Goal: Book appointment/travel/reservation

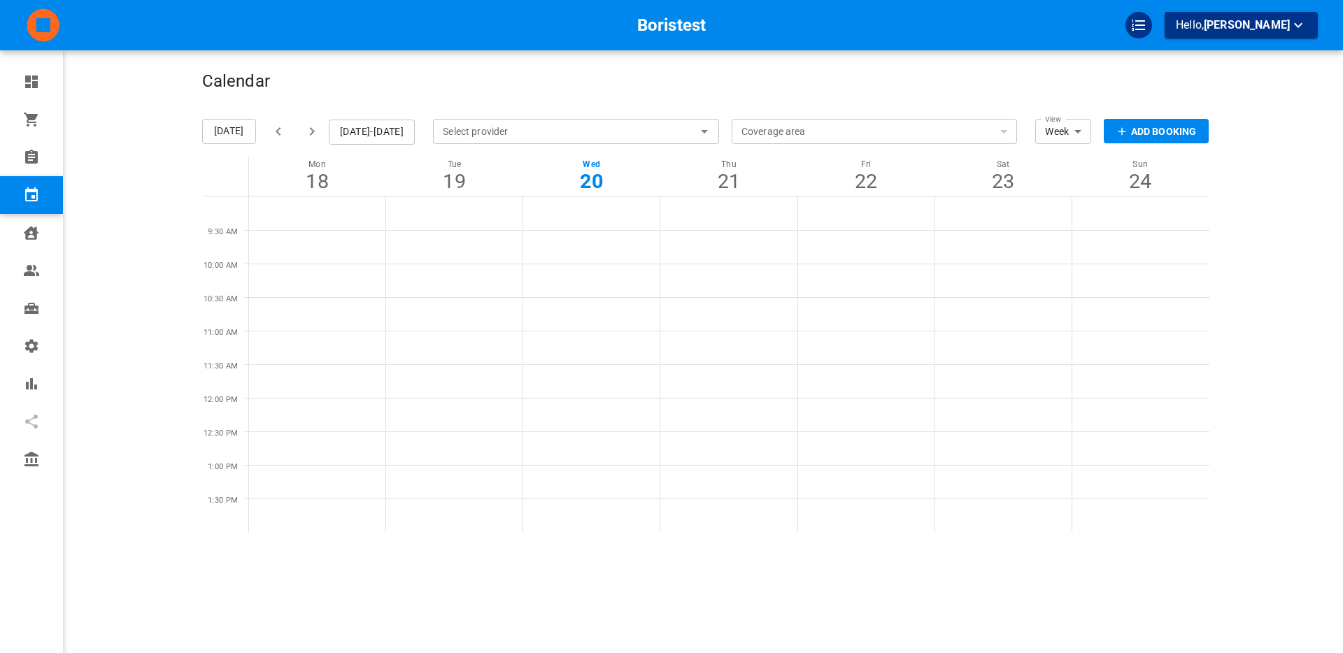
click at [157, 280] on div "Boristest Hello, [PERSON_NAME]" at bounding box center [147, 347] width 109 height 653
click at [1155, 131] on p "Add Booking" at bounding box center [1163, 131] width 65 height 15
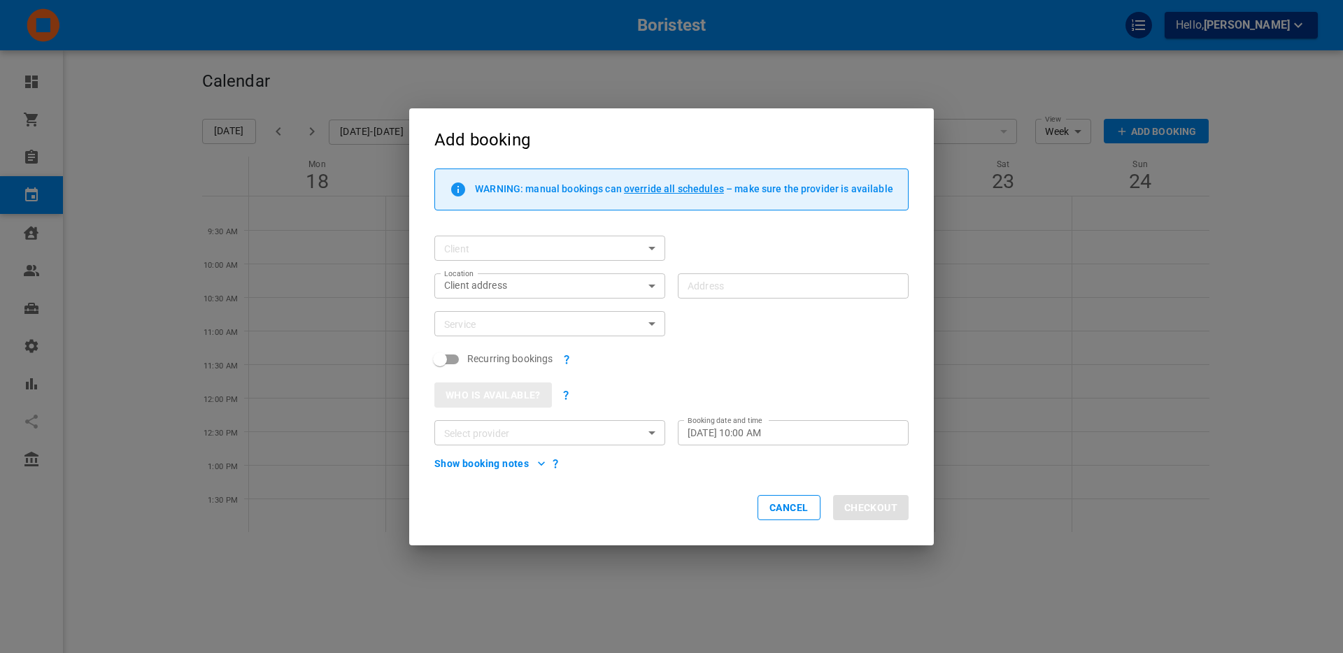
click at [503, 394] on button "Who is available?" at bounding box center [492, 395] width 117 height 25
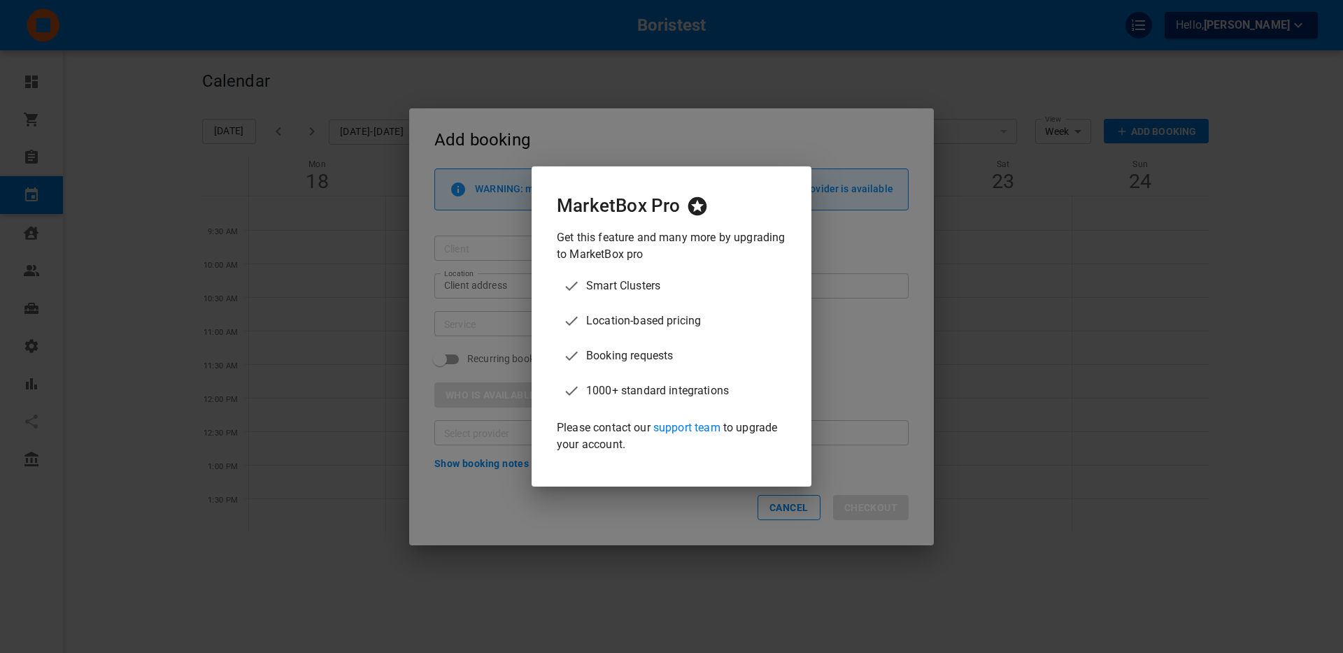
click at [600, 480] on div "MarketBox Pro Get this feature and many more by upgrading to MarketBox pro Smar…" at bounding box center [671, 326] width 280 height 320
click at [722, 535] on div "MarketBox Pro Get this feature and many more by upgrading to MarketBox pro Smar…" at bounding box center [671, 326] width 1343 height 653
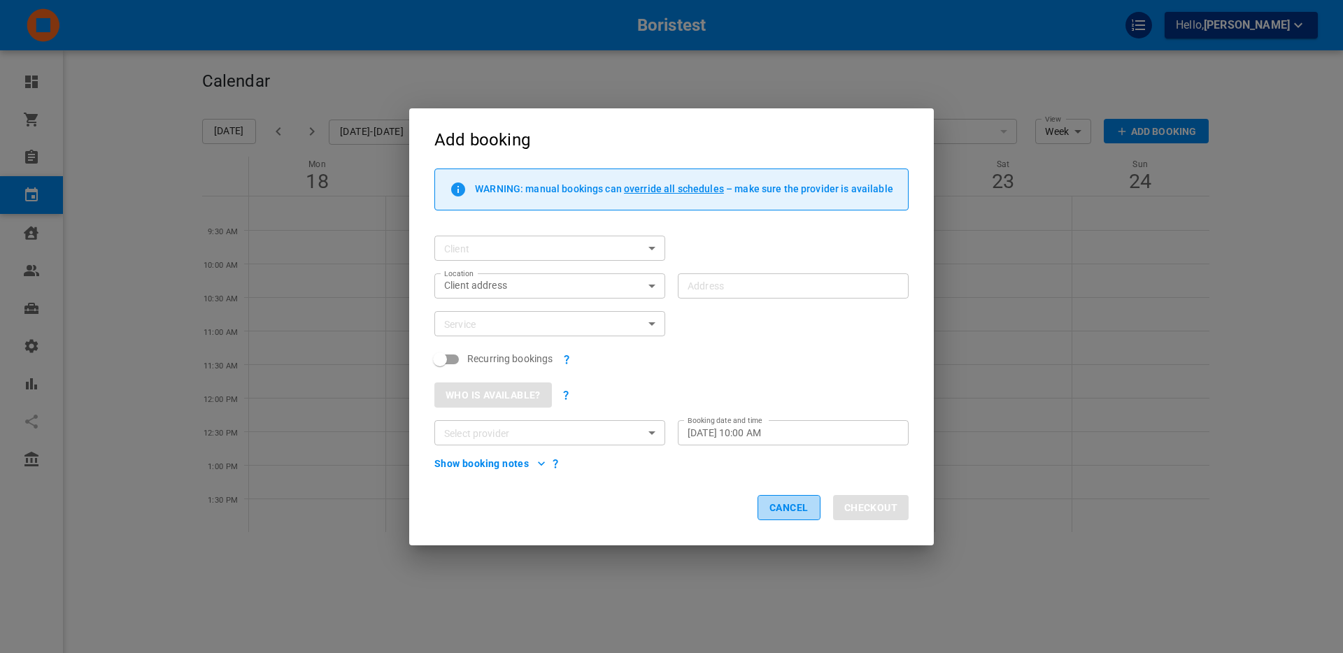
click at [778, 506] on button "Cancel" at bounding box center [788, 507] width 63 height 25
